Goal: Task Accomplishment & Management: Complete application form

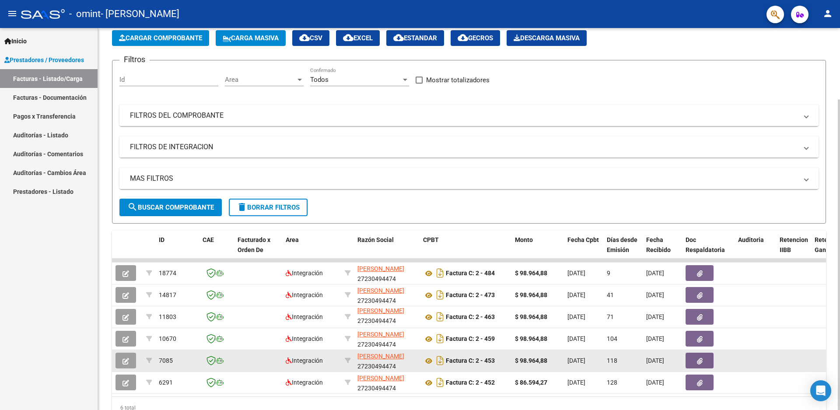
scroll to position [87, 0]
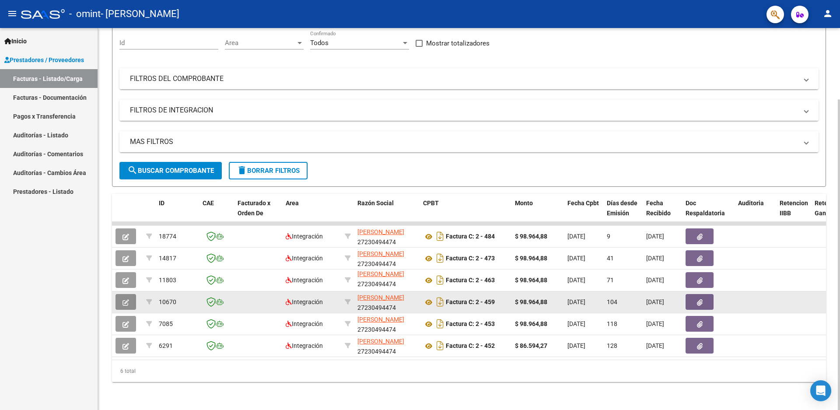
click at [122, 295] on button "button" at bounding box center [125, 302] width 21 height 16
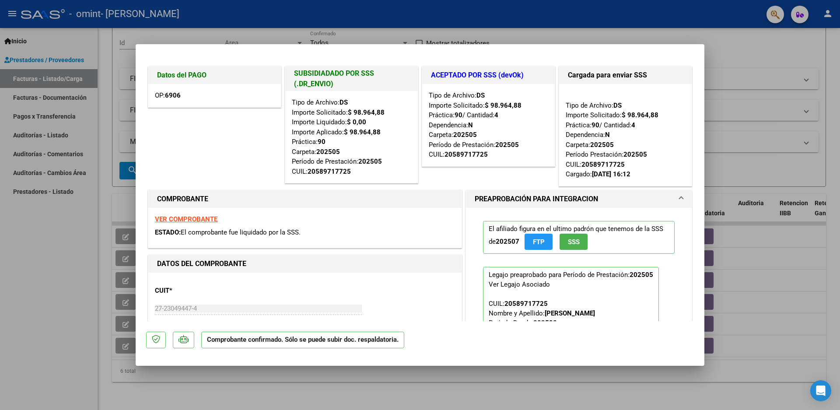
scroll to position [44, 0]
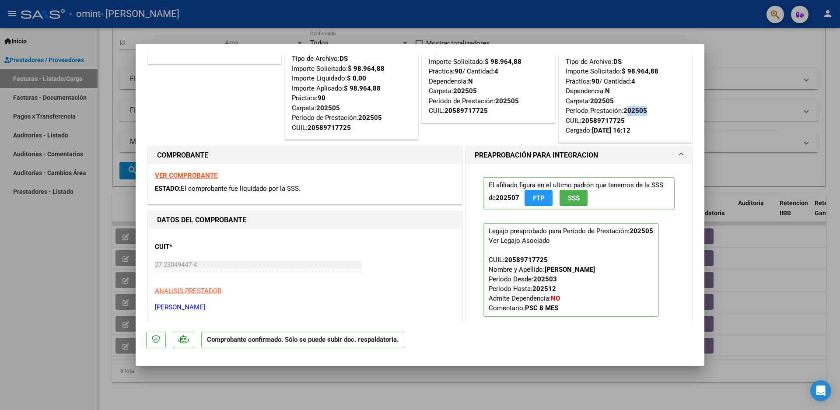
drag, startPoint x: 622, startPoint y: 109, endPoint x: 650, endPoint y: 114, distance: 28.4
click at [652, 108] on div "Tipo de Archivo: DS Importe Solicitado: $ 98.964,88 Práctica: 90 / Cantidad: 4 …" at bounding box center [624, 91] width 119 height 89
click at [649, 117] on div "Tipo de Archivo: DS Importe Solicitado: $ 98.964,88 Práctica: 90 / Cantidad: 4 …" at bounding box center [624, 91] width 119 height 89
drag, startPoint x: 634, startPoint y: 108, endPoint x: 644, endPoint y: 113, distance: 11.3
click at [644, 113] on div "Tipo de Archivo: DS Importe Solicitado: $ 98.964,88 Práctica: 90 / Cantidad: 4 …" at bounding box center [624, 91] width 119 height 89
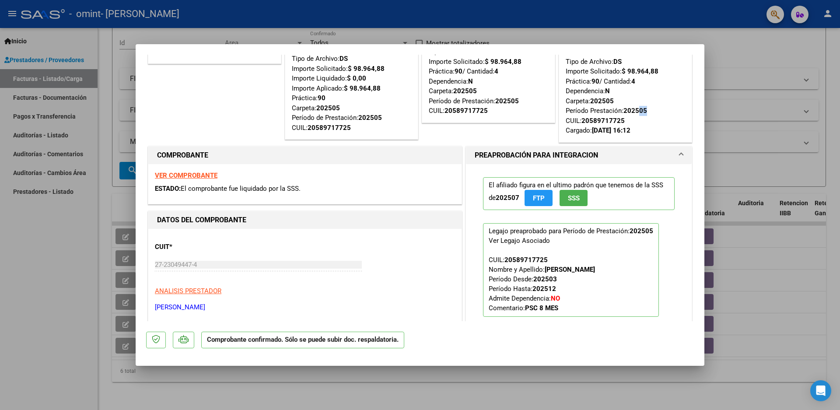
click at [639, 112] on strong "202505" at bounding box center [635, 111] width 24 height 8
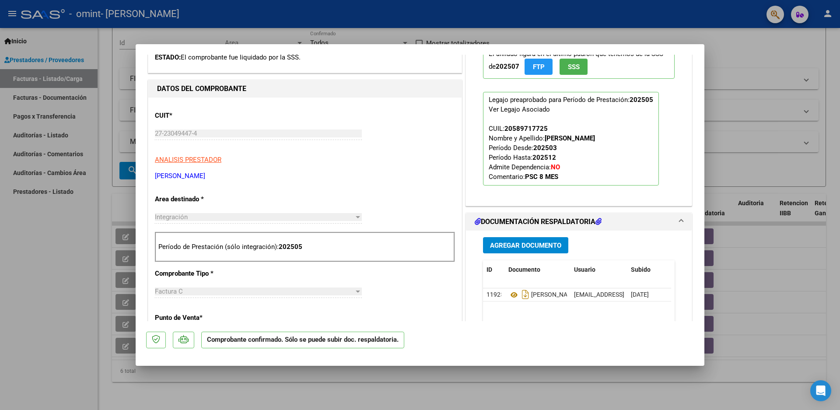
scroll to position [131, 0]
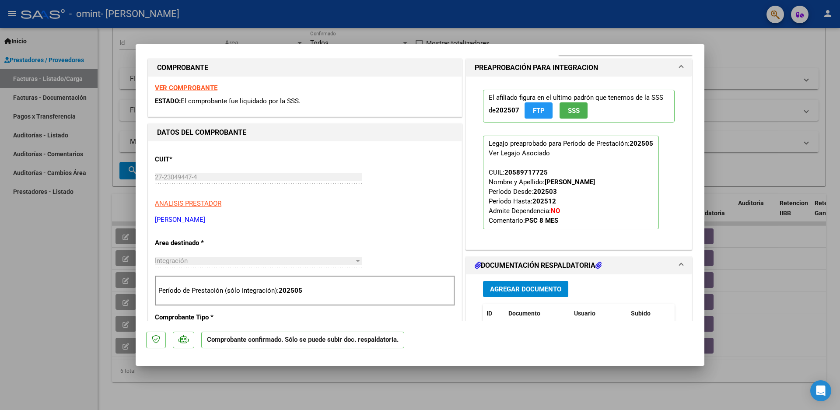
click at [29, 323] on div at bounding box center [420, 205] width 840 height 410
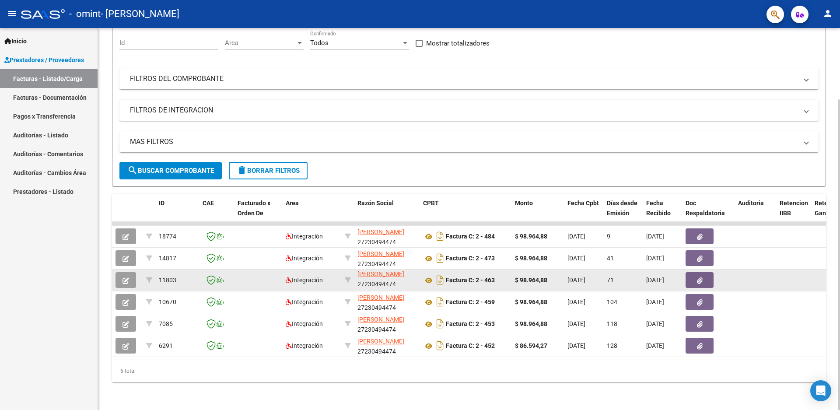
click at [125, 277] on icon "button" at bounding box center [125, 280] width 7 height 7
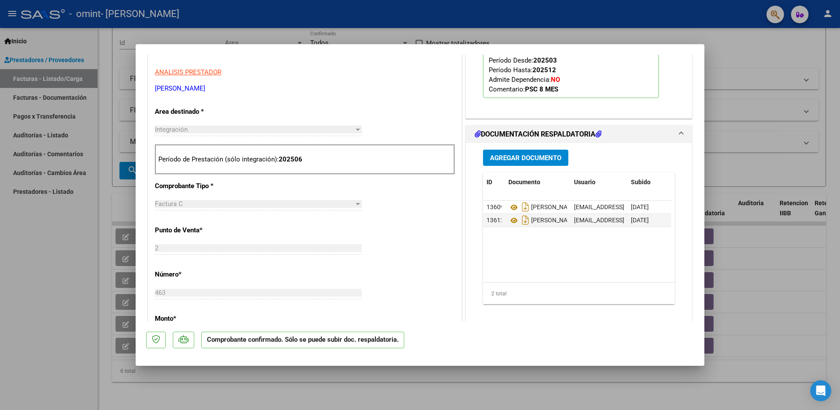
scroll to position [0, 0]
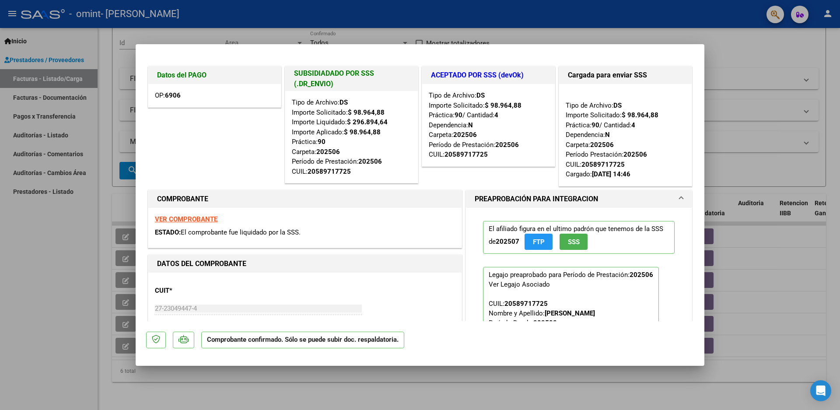
drag, startPoint x: 59, startPoint y: 328, endPoint x: 63, endPoint y: 330, distance: 4.5
click at [59, 328] on div at bounding box center [420, 205] width 840 height 410
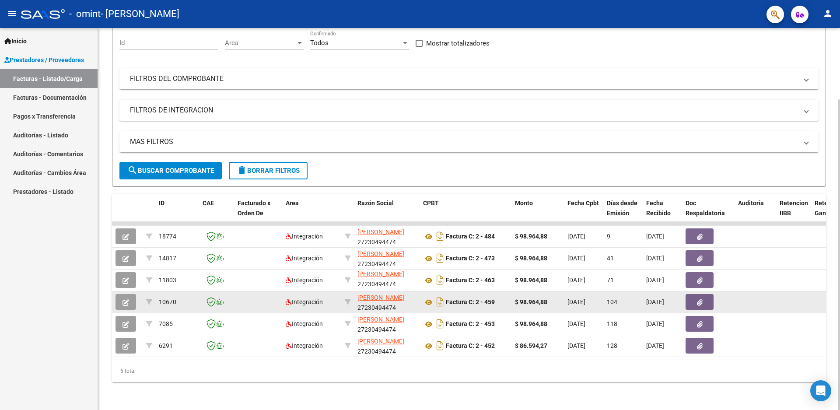
click at [126, 299] on icon "button" at bounding box center [125, 302] width 7 height 7
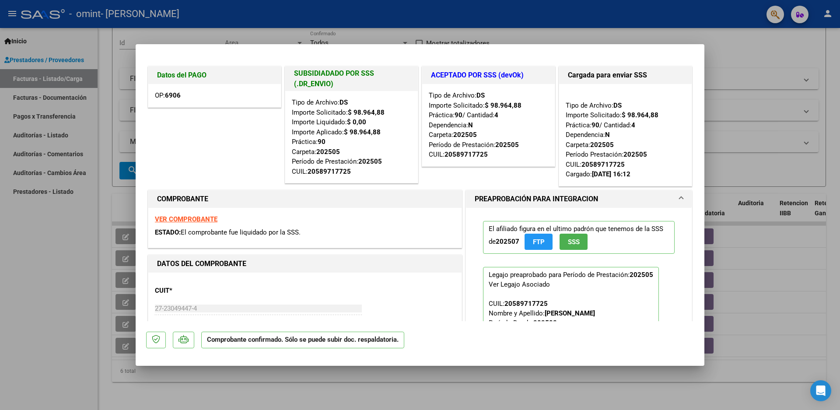
drag, startPoint x: 177, startPoint y: 98, endPoint x: 195, endPoint y: 101, distance: 19.1
click at [195, 101] on div "OP: 6906" at bounding box center [214, 95] width 133 height 23
click at [69, 294] on div at bounding box center [420, 205] width 840 height 410
type input "$ 0,00"
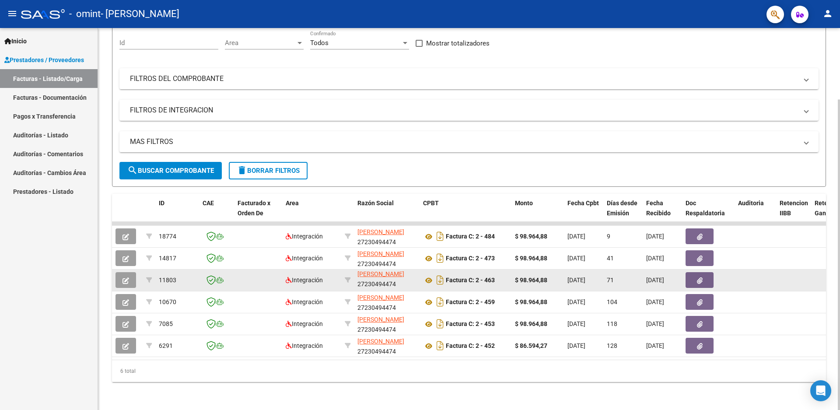
click at [121, 275] on button "button" at bounding box center [125, 280] width 21 height 16
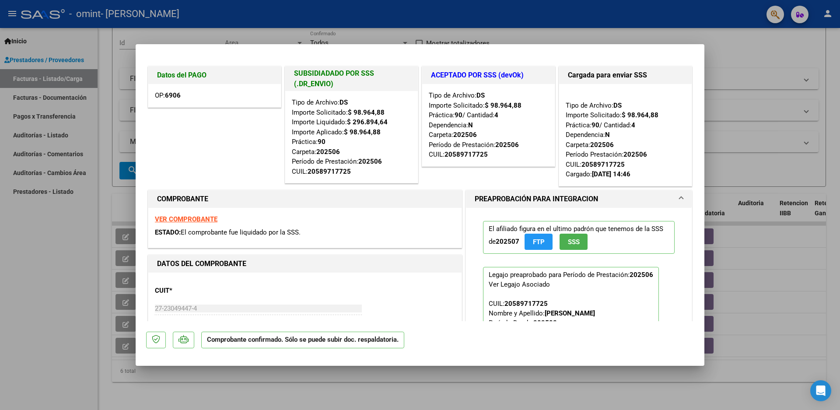
drag, startPoint x: 171, startPoint y: 94, endPoint x: 194, endPoint y: 98, distance: 23.0
click at [194, 98] on div "OP: 6906" at bounding box center [214, 95] width 133 height 23
click at [187, 135] on div "Datos del PAGO OP: 6906" at bounding box center [214, 126] width 137 height 124
click at [93, 285] on div at bounding box center [420, 205] width 840 height 410
type input "$ 0,00"
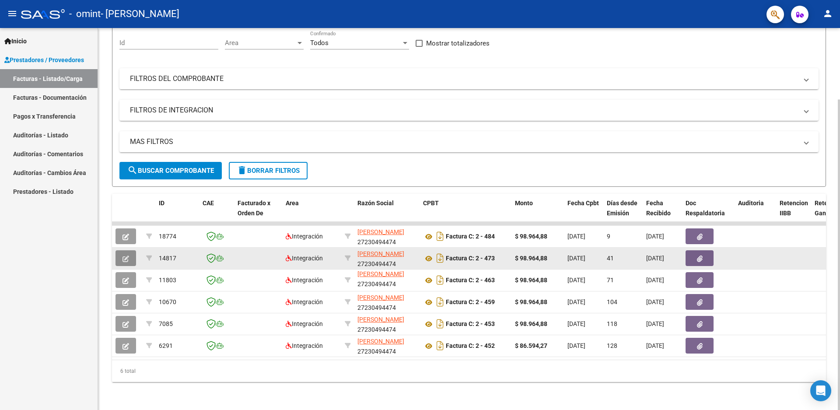
click at [122, 251] on button "button" at bounding box center [125, 258] width 21 height 16
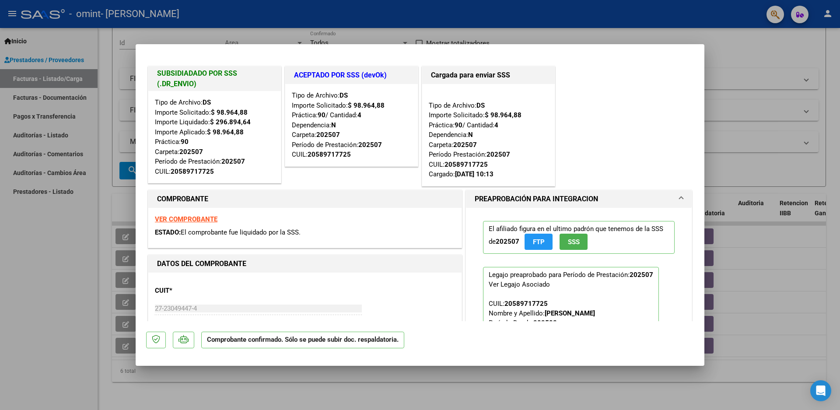
drag, startPoint x: 437, startPoint y: 80, endPoint x: 511, endPoint y: 59, distance: 76.7
click at [514, 83] on div "Cargada para enviar SSS" at bounding box center [488, 74] width 133 height 17
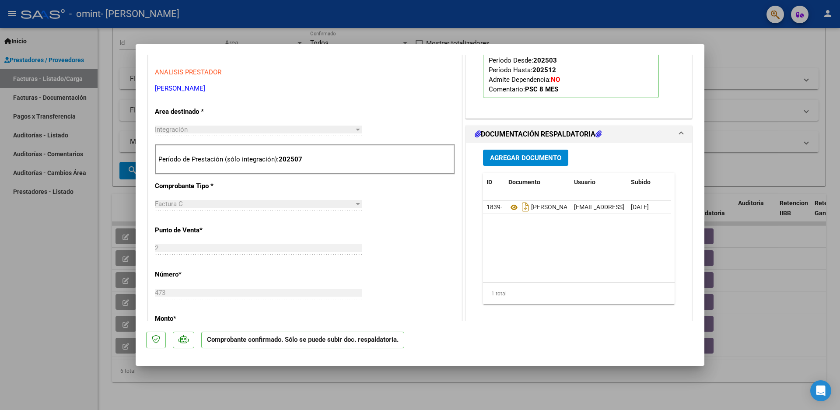
scroll to position [350, 0]
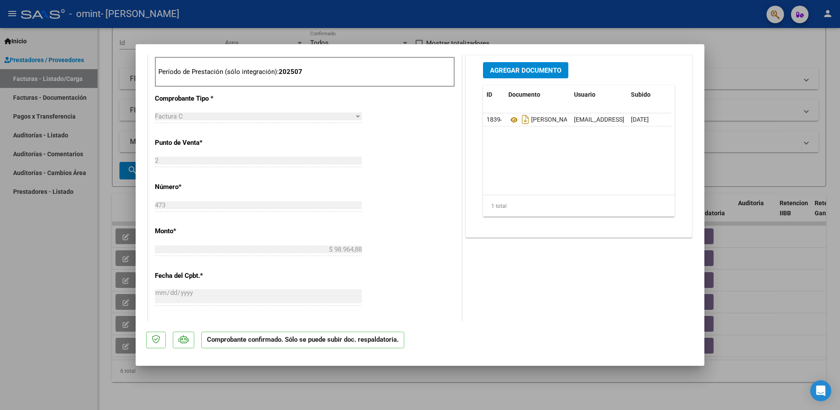
click at [68, 319] on div at bounding box center [420, 205] width 840 height 410
type input "$ 0,00"
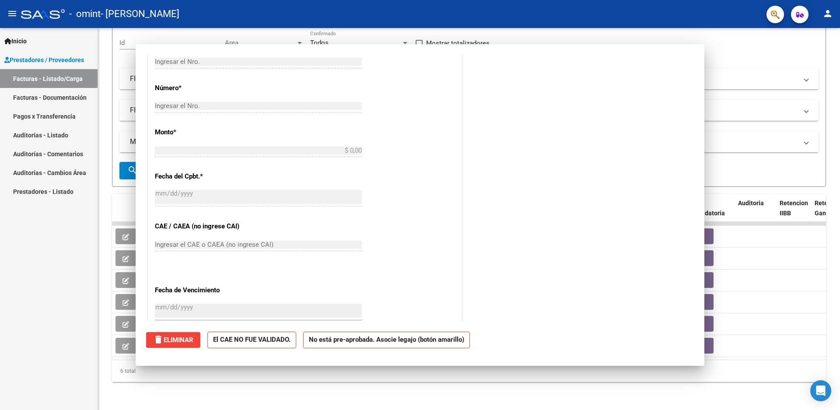
scroll to position [220, 0]
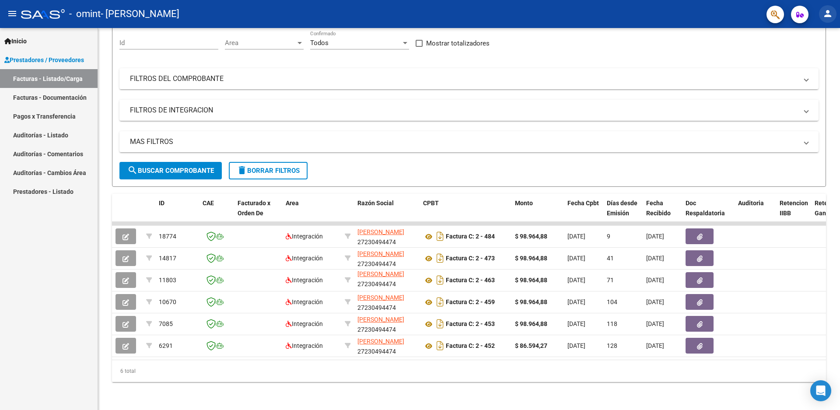
click at [832, 11] on mat-icon "person" at bounding box center [827, 13] width 10 height 10
click at [808, 59] on button "exit_to_app Salir" at bounding box center [809, 57] width 53 height 21
